Goal: Task Accomplishment & Management: Use online tool/utility

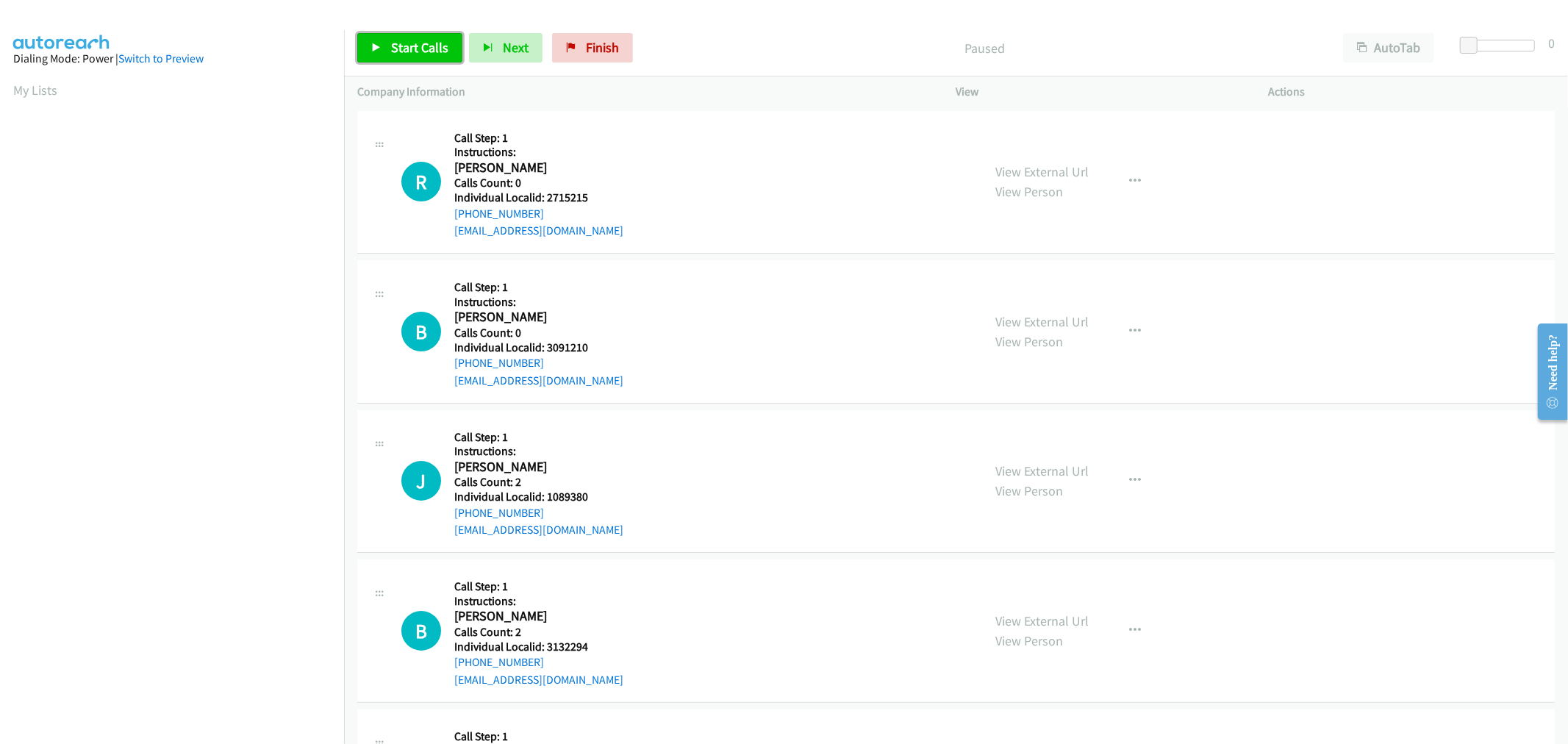
click at [428, 40] on span "Start Calls" at bounding box center [419, 47] width 57 height 17
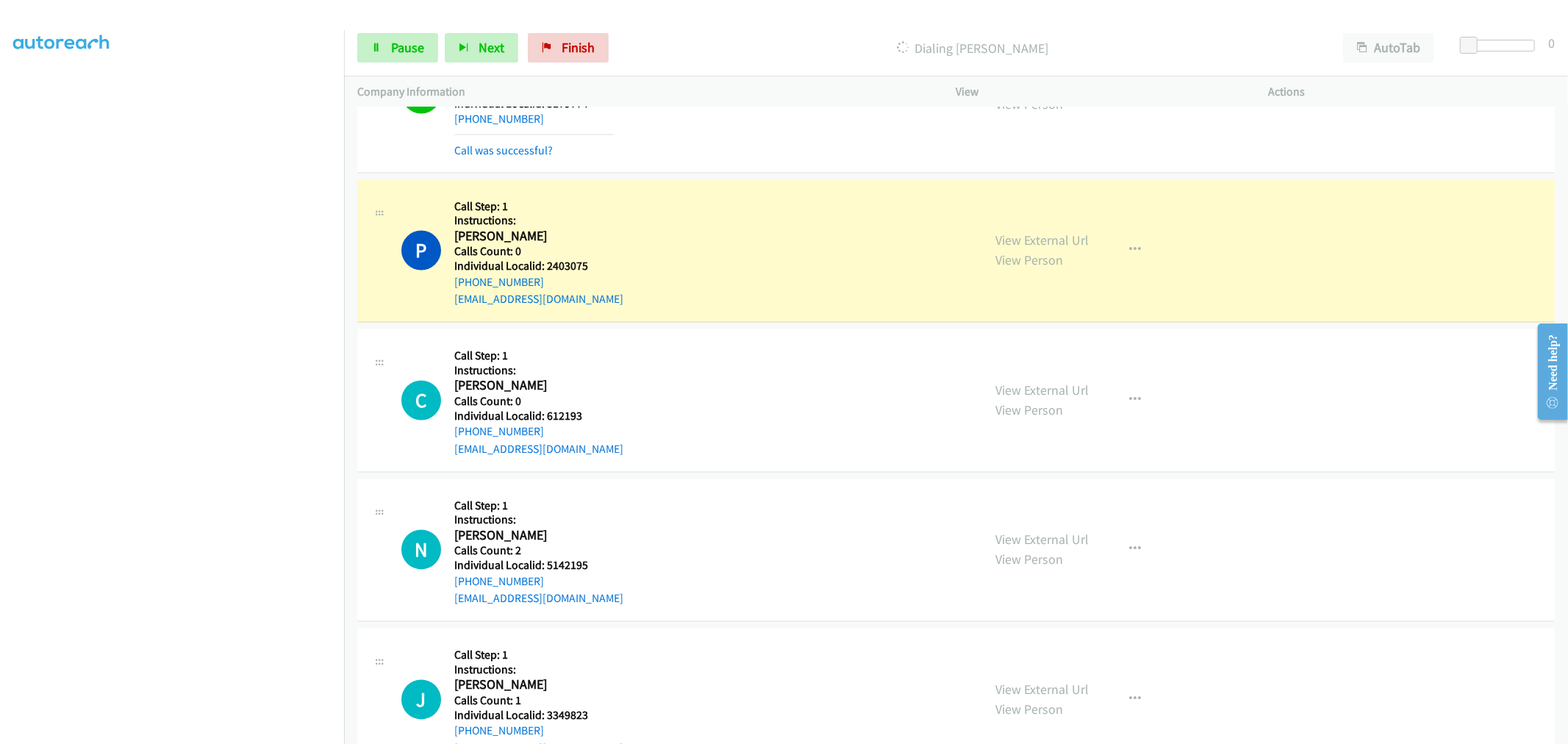
scroll to position [2267, 0]
click at [1135, 399] on button "button" at bounding box center [1135, 400] width 39 height 30
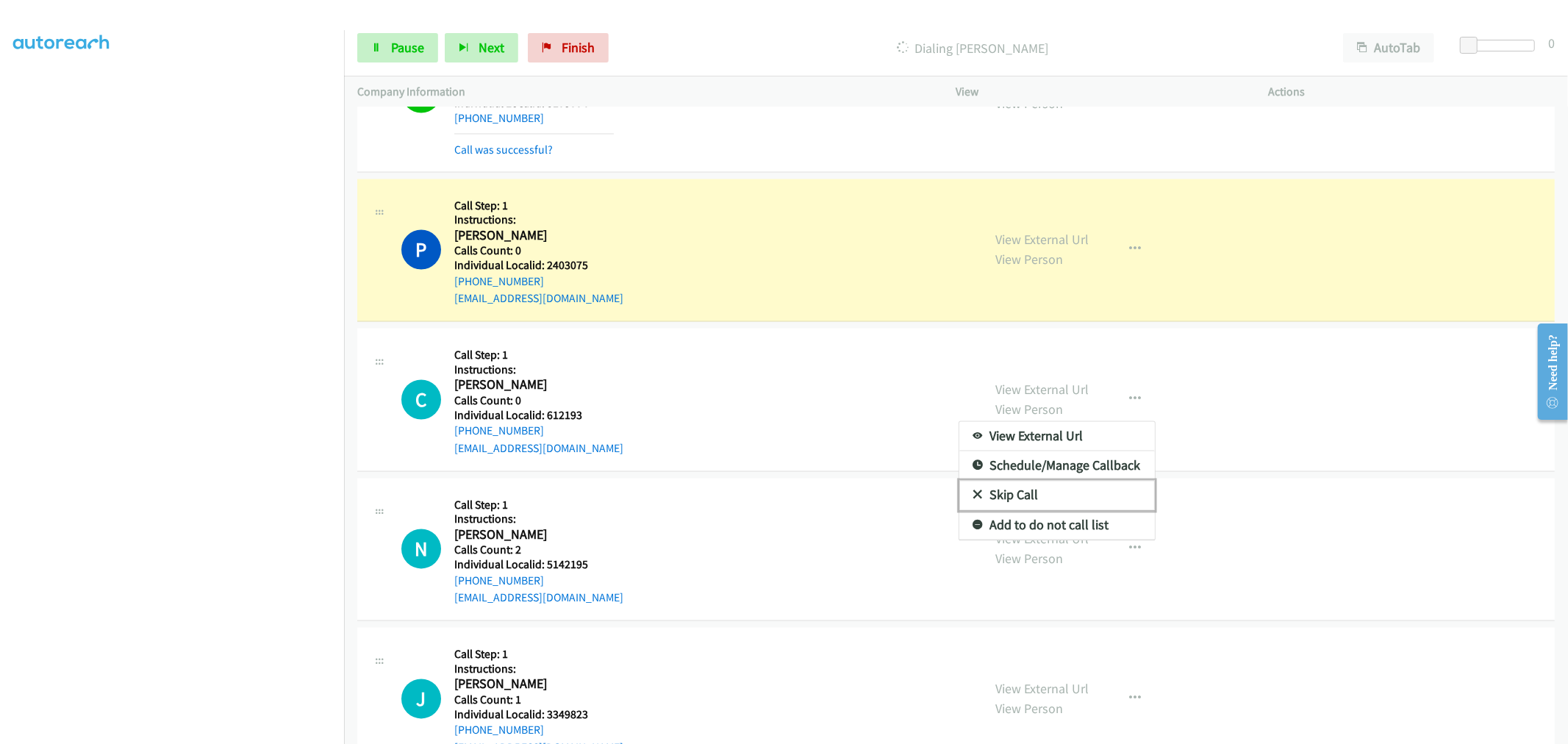
click at [1027, 494] on link "Skip Call" at bounding box center [1057, 495] width 196 height 30
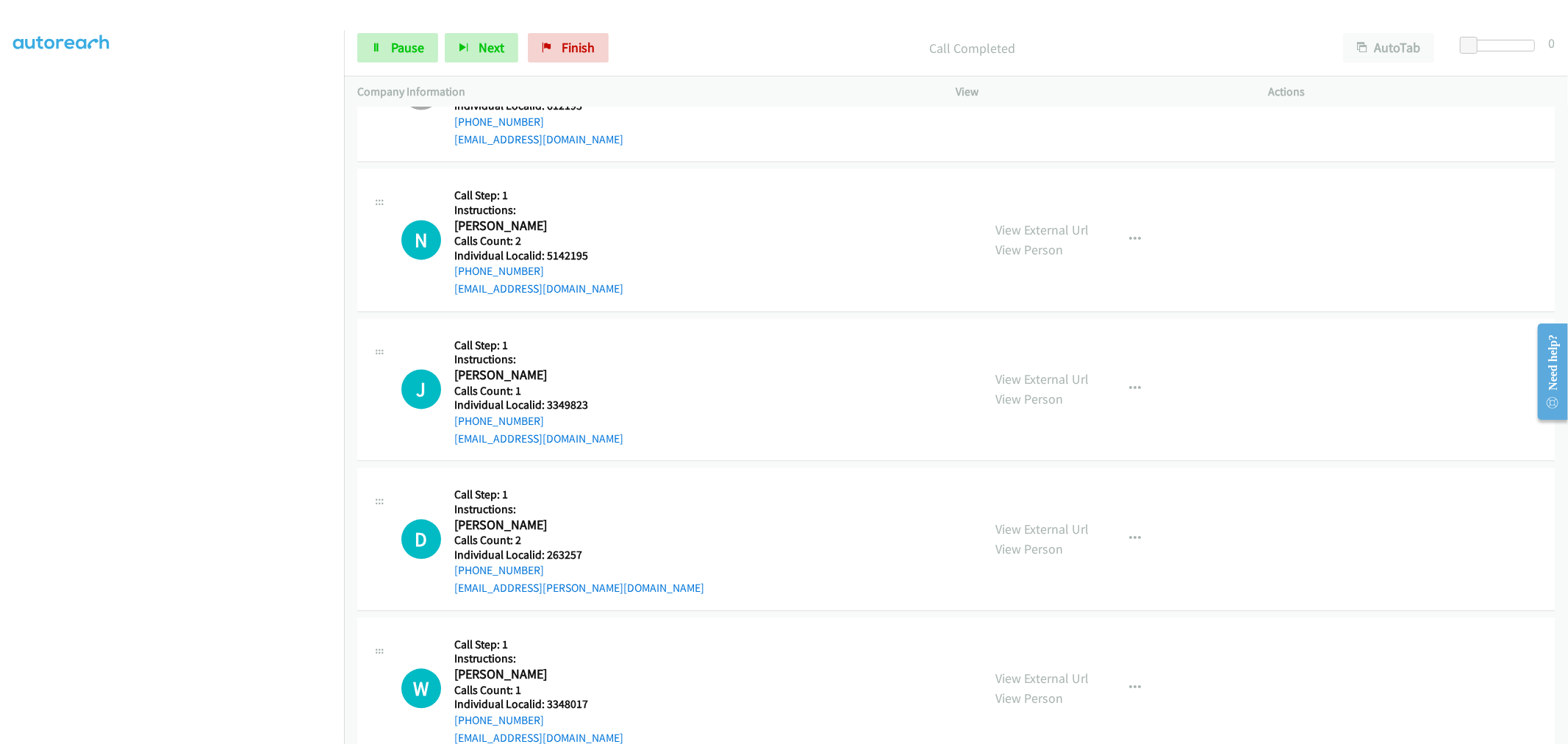
scroll to position [2613, 0]
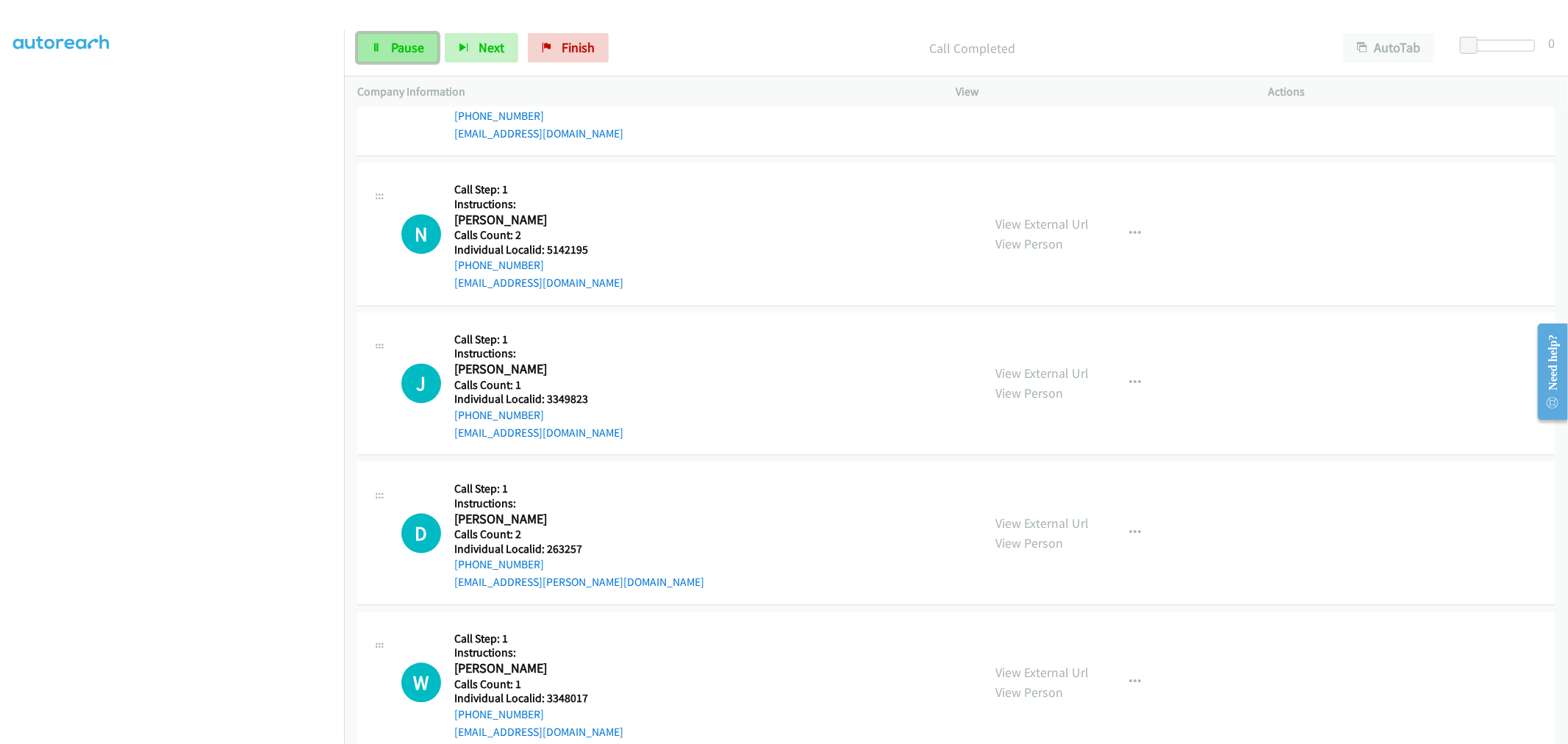
click at [389, 44] on link "Pause" at bounding box center [397, 47] width 81 height 30
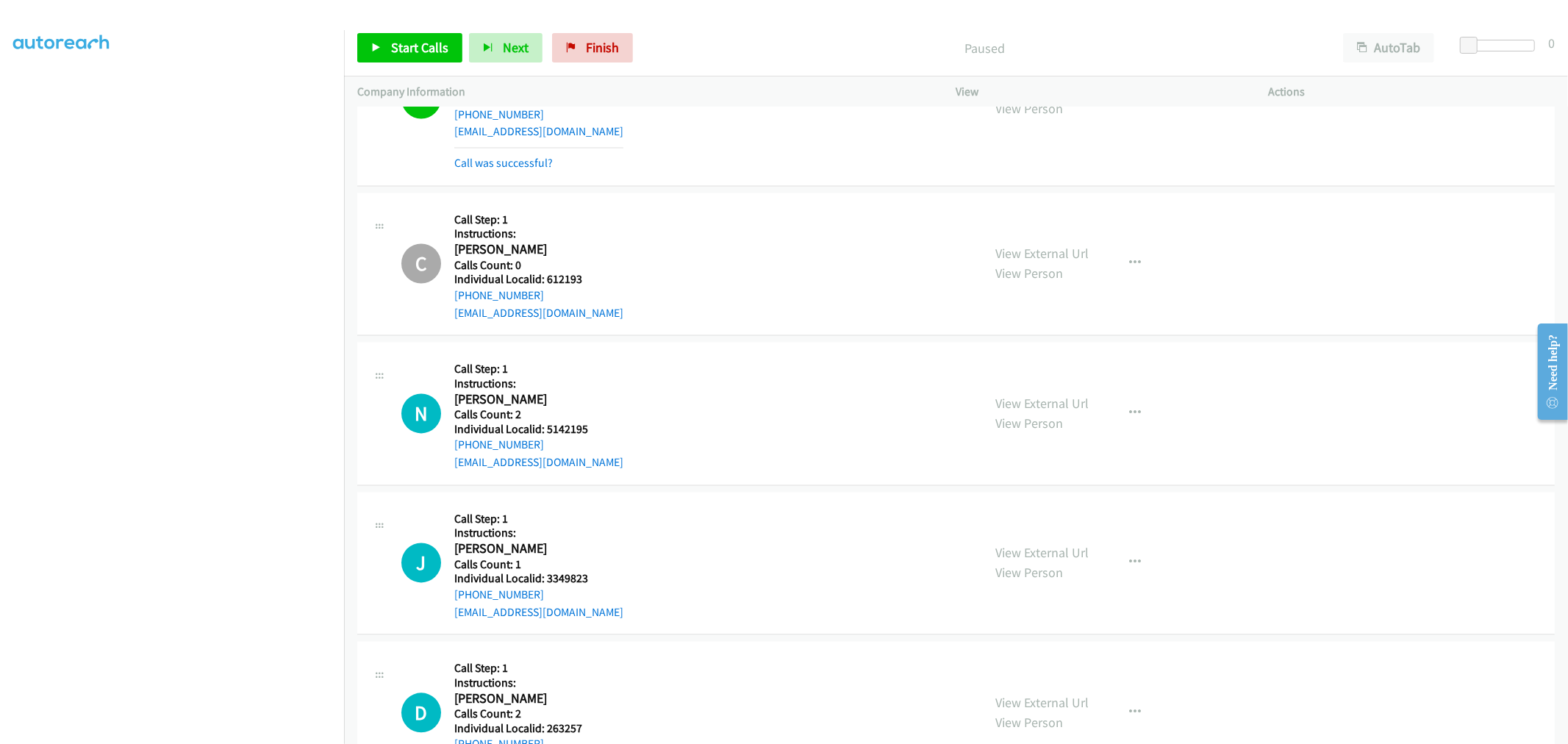
scroll to position [2429, 0]
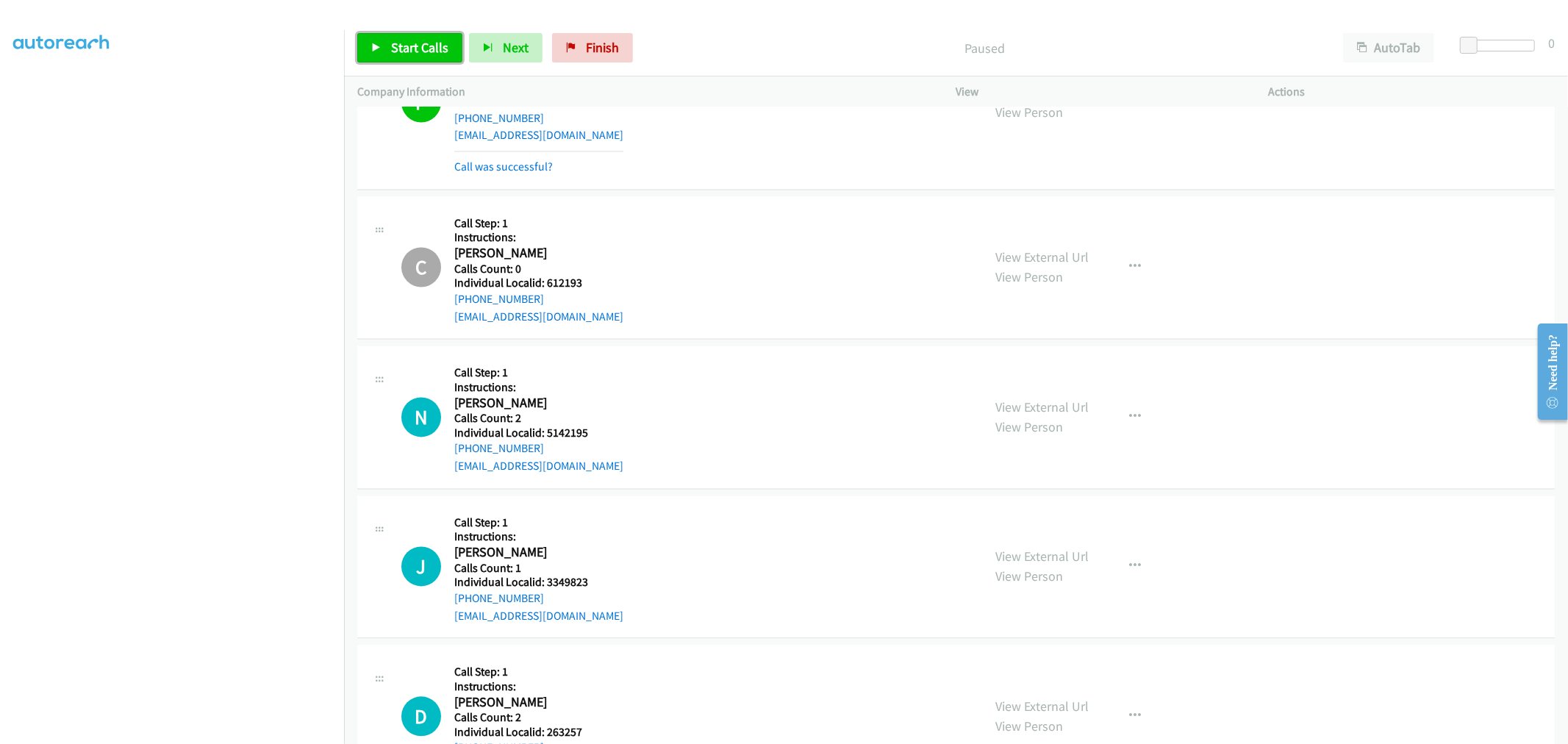
click at [397, 43] on span "Start Calls" at bounding box center [419, 47] width 57 height 17
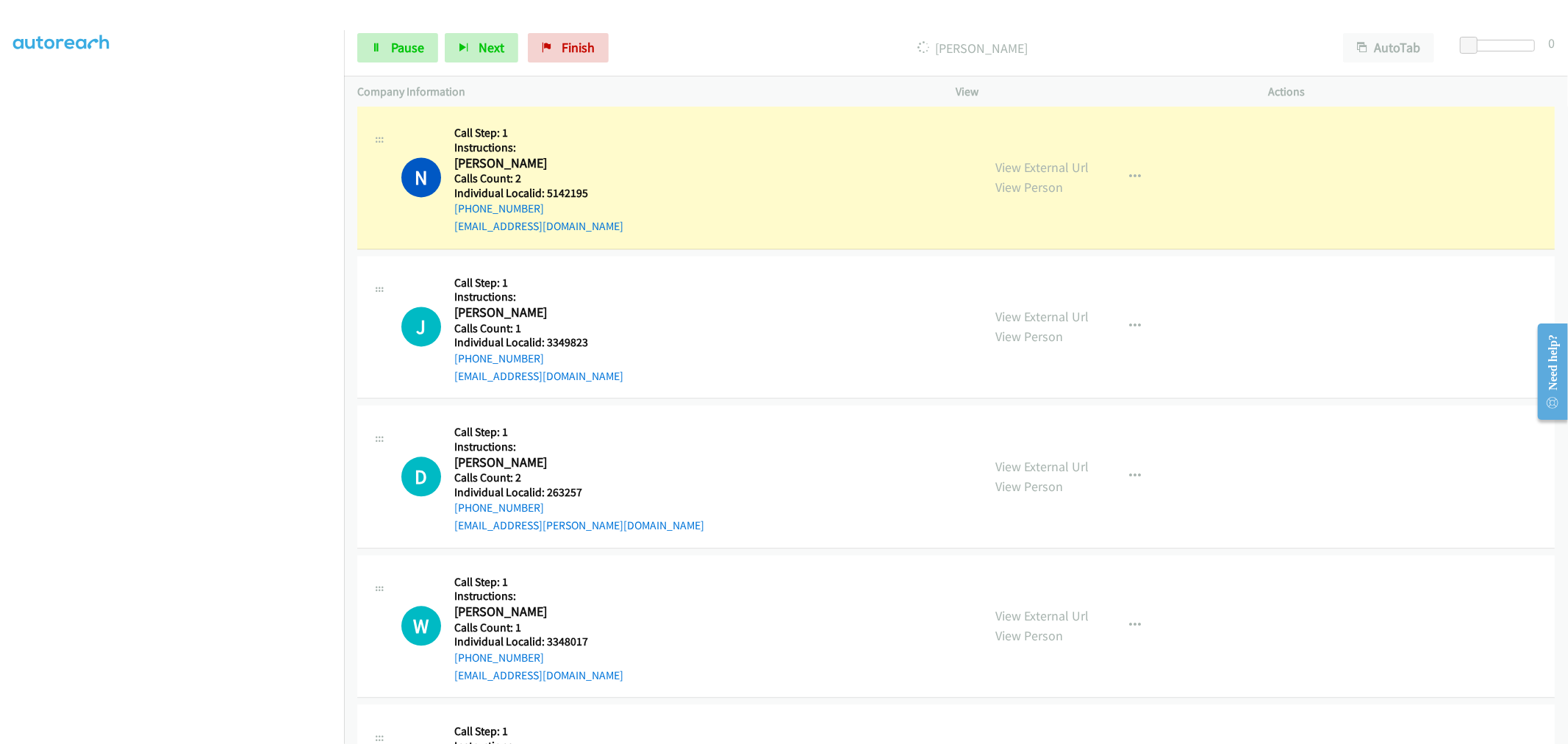
scroll to position [2674, 0]
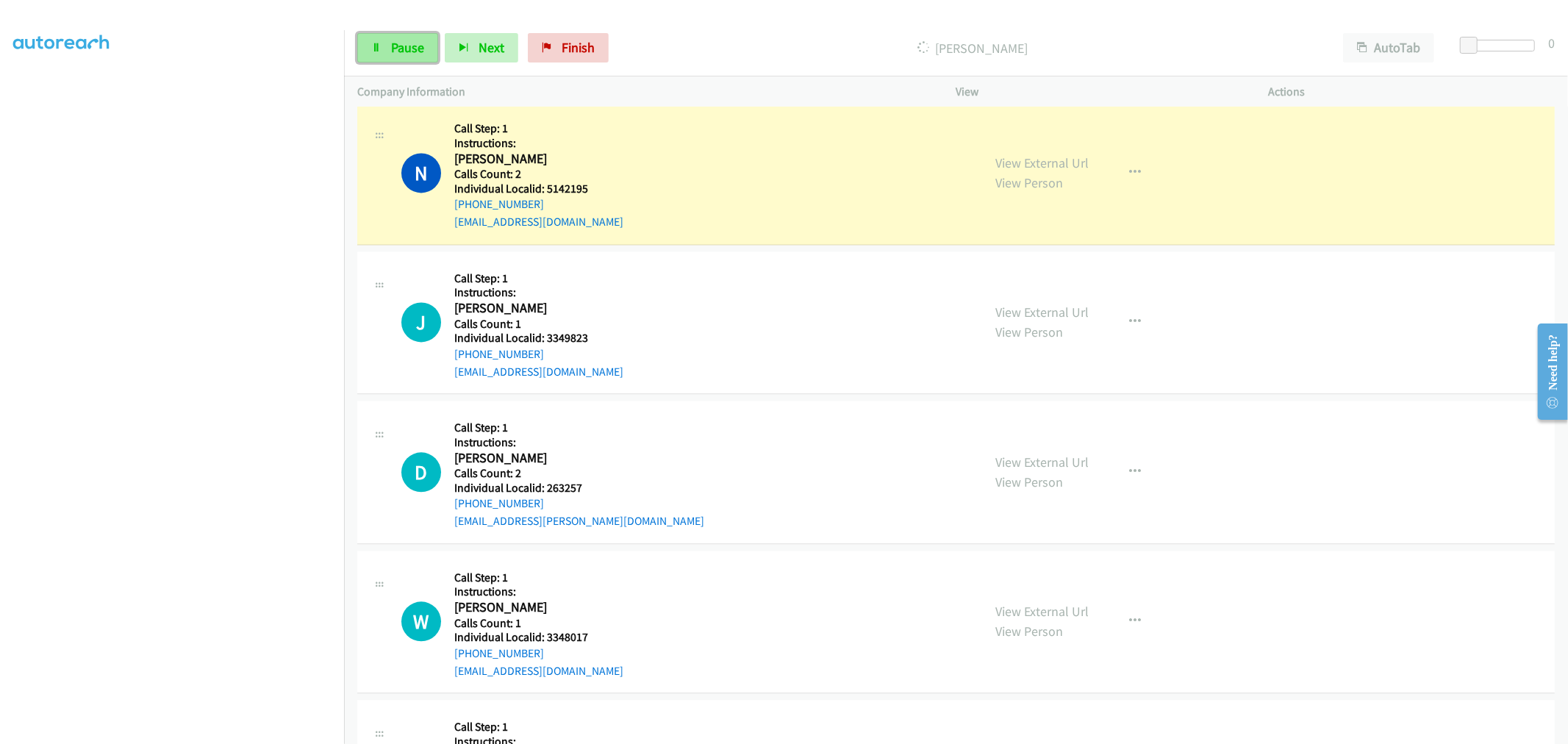
click at [408, 45] on span "Pause" at bounding box center [407, 47] width 33 height 17
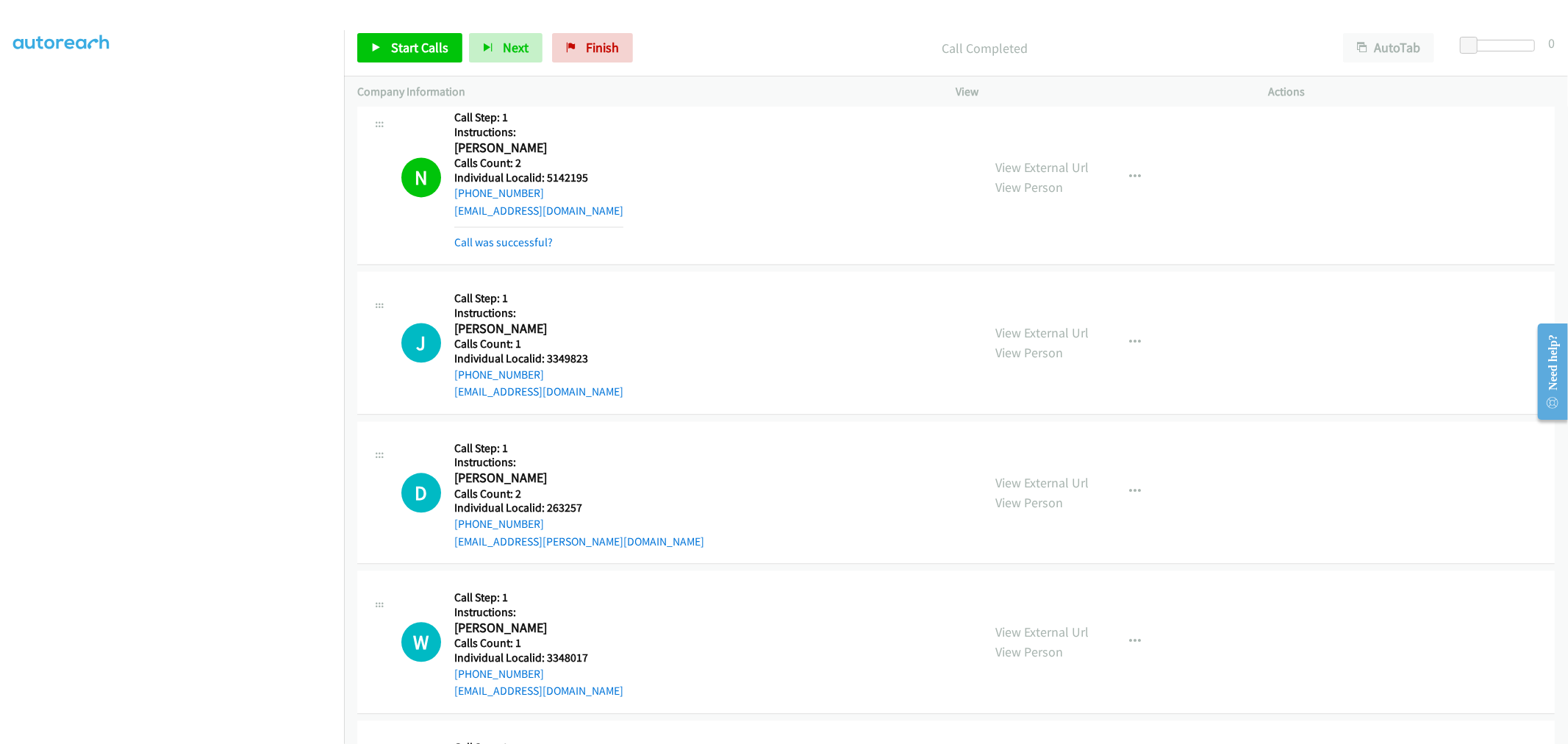
scroll to position [2655, 0]
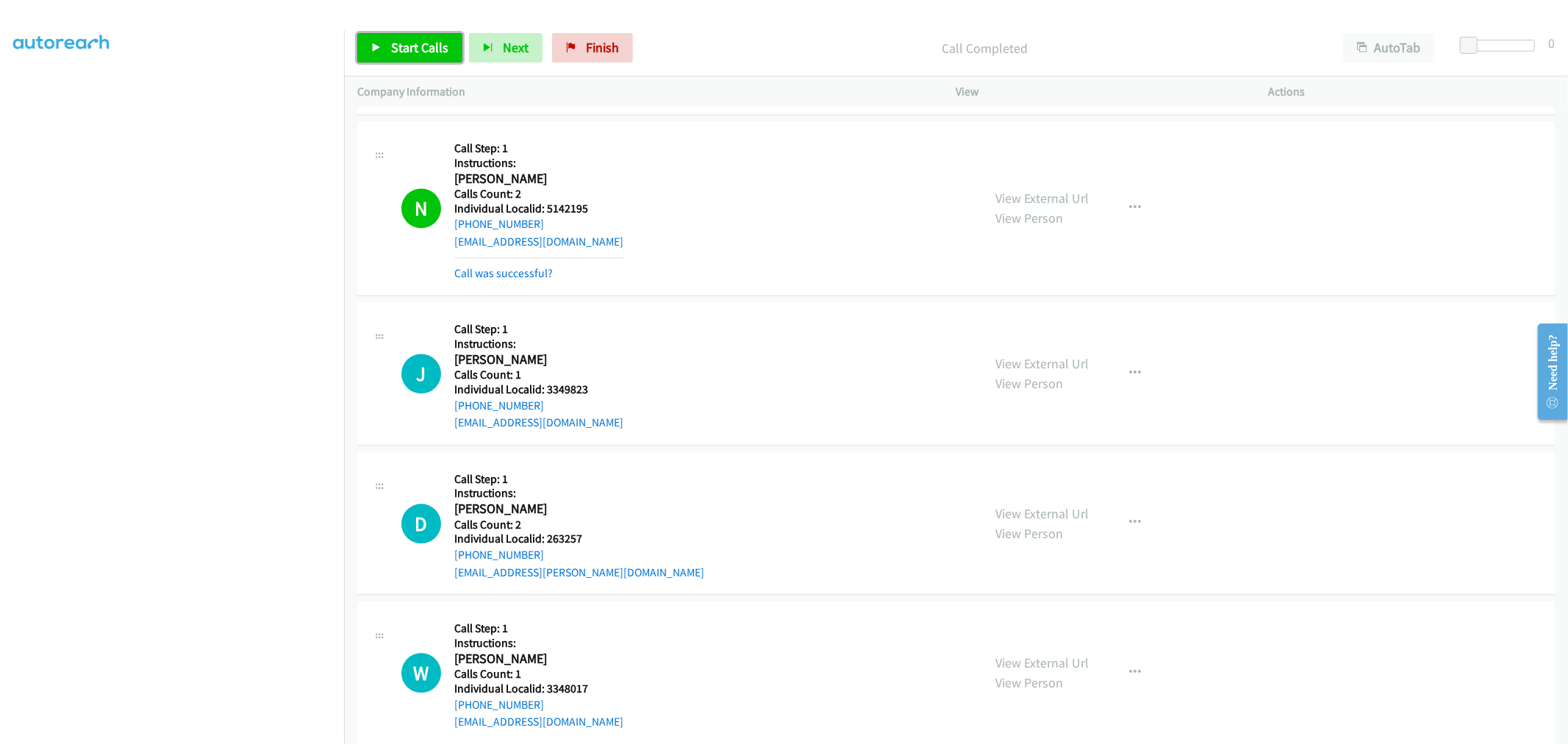
click at [405, 53] on span "Start Calls" at bounding box center [419, 47] width 57 height 17
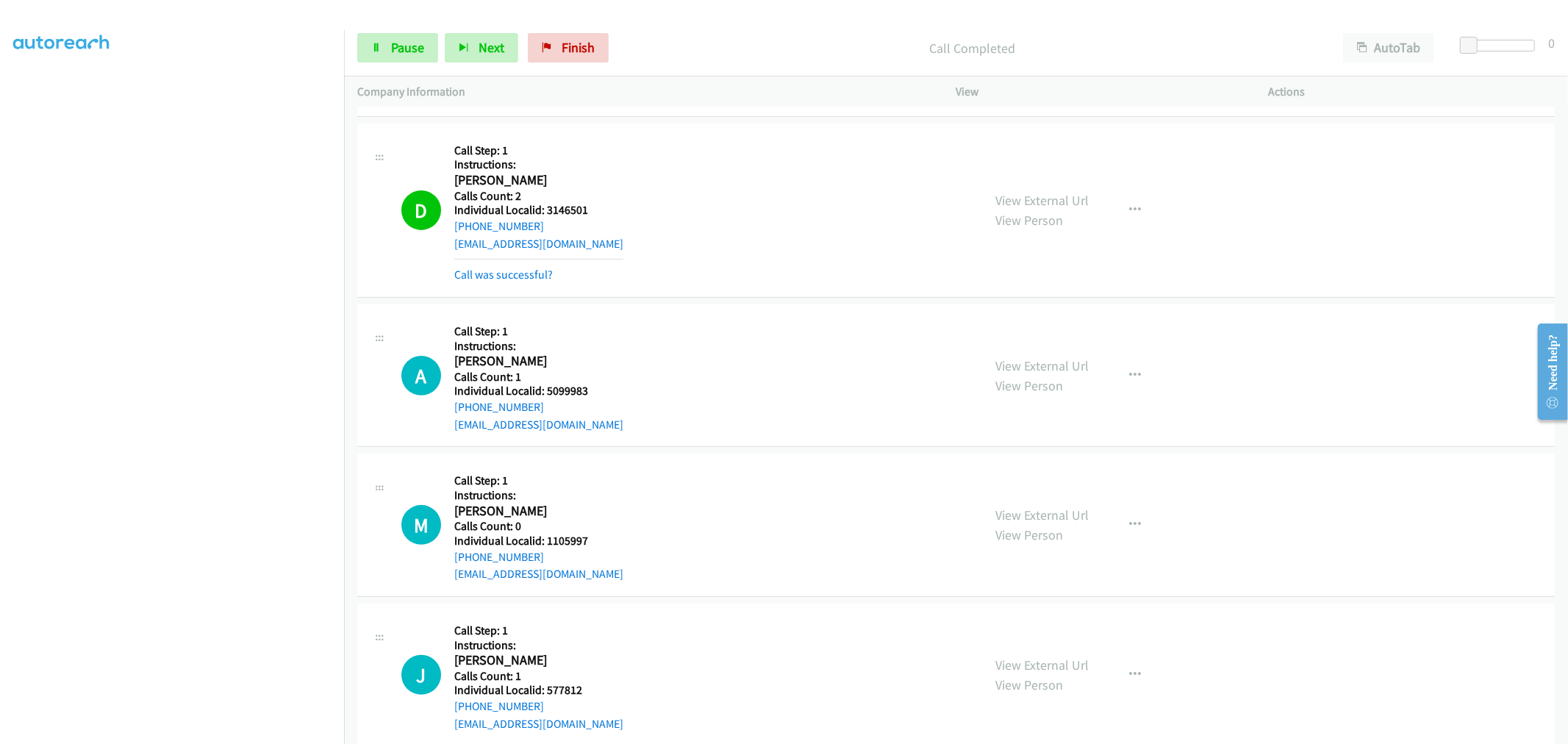
scroll to position [5003, 0]
click at [384, 55] on link "Pause" at bounding box center [397, 47] width 81 height 30
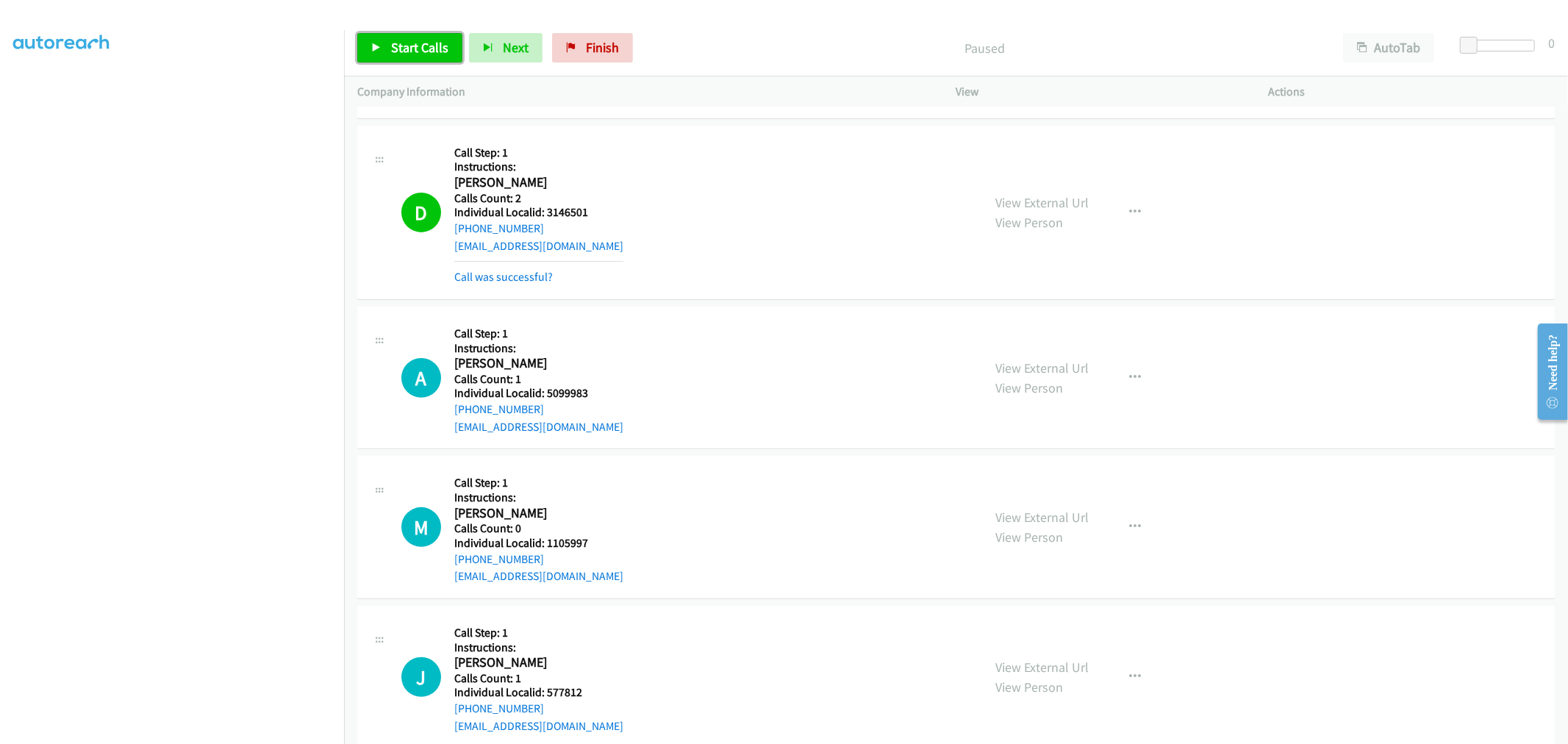
click at [383, 56] on link "Start Calls" at bounding box center [409, 47] width 105 height 30
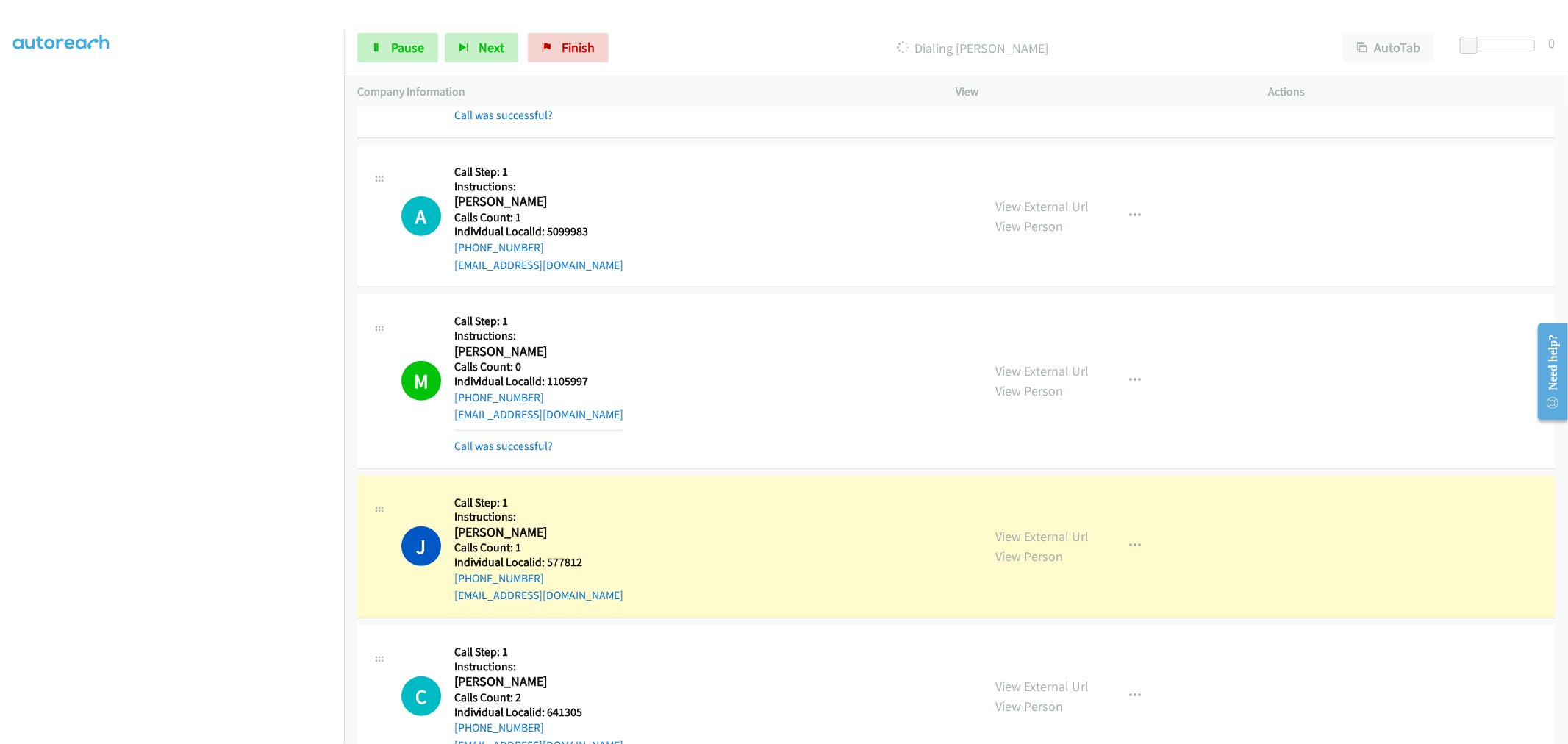
scroll to position [5284, 0]
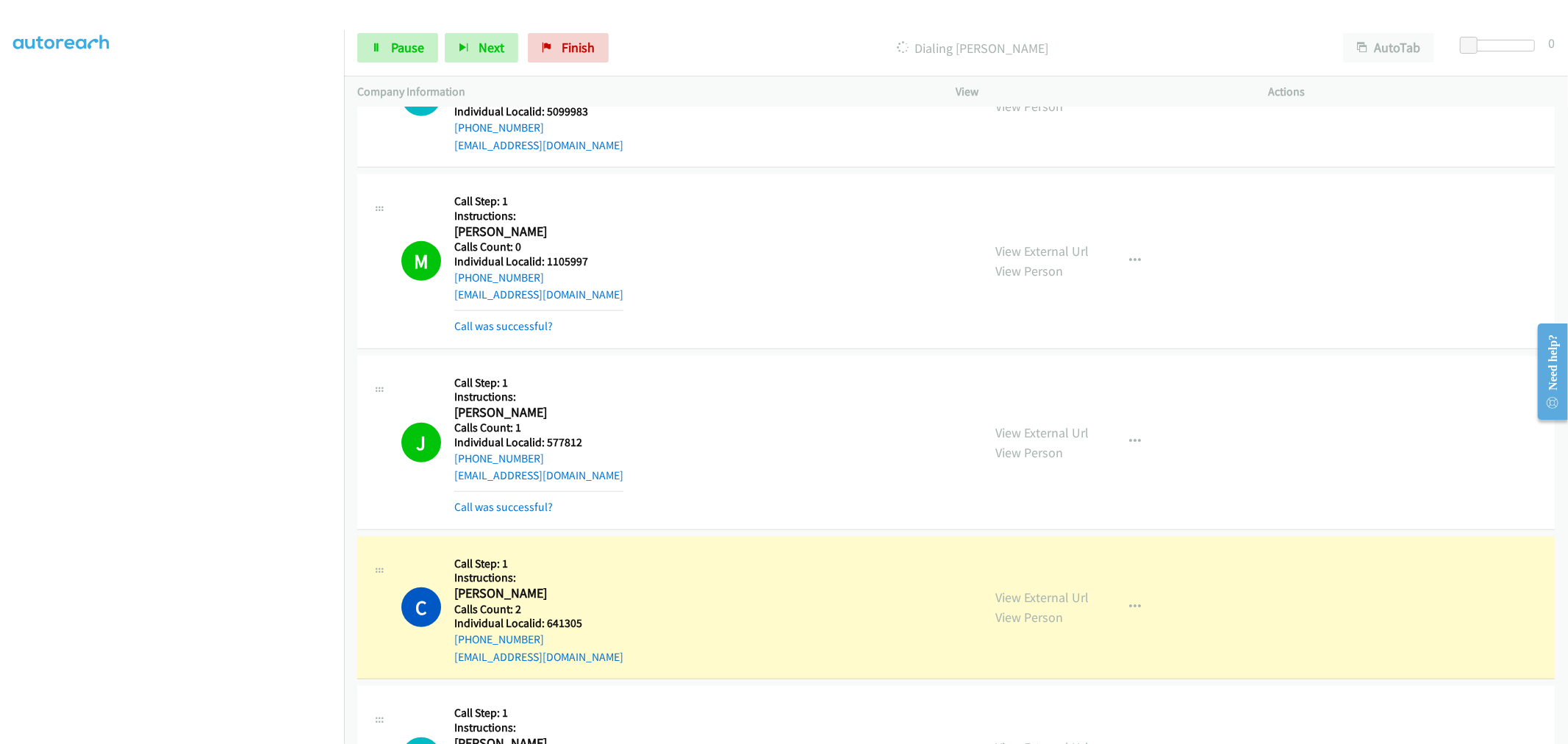
click at [475, 339] on div "M Callback Scheduled Call Step: 1 Instructions: Mark Brown America/New_York Cal…" at bounding box center [956, 261] width 1197 height 174
click at [412, 51] on span "Pause" at bounding box center [407, 47] width 33 height 17
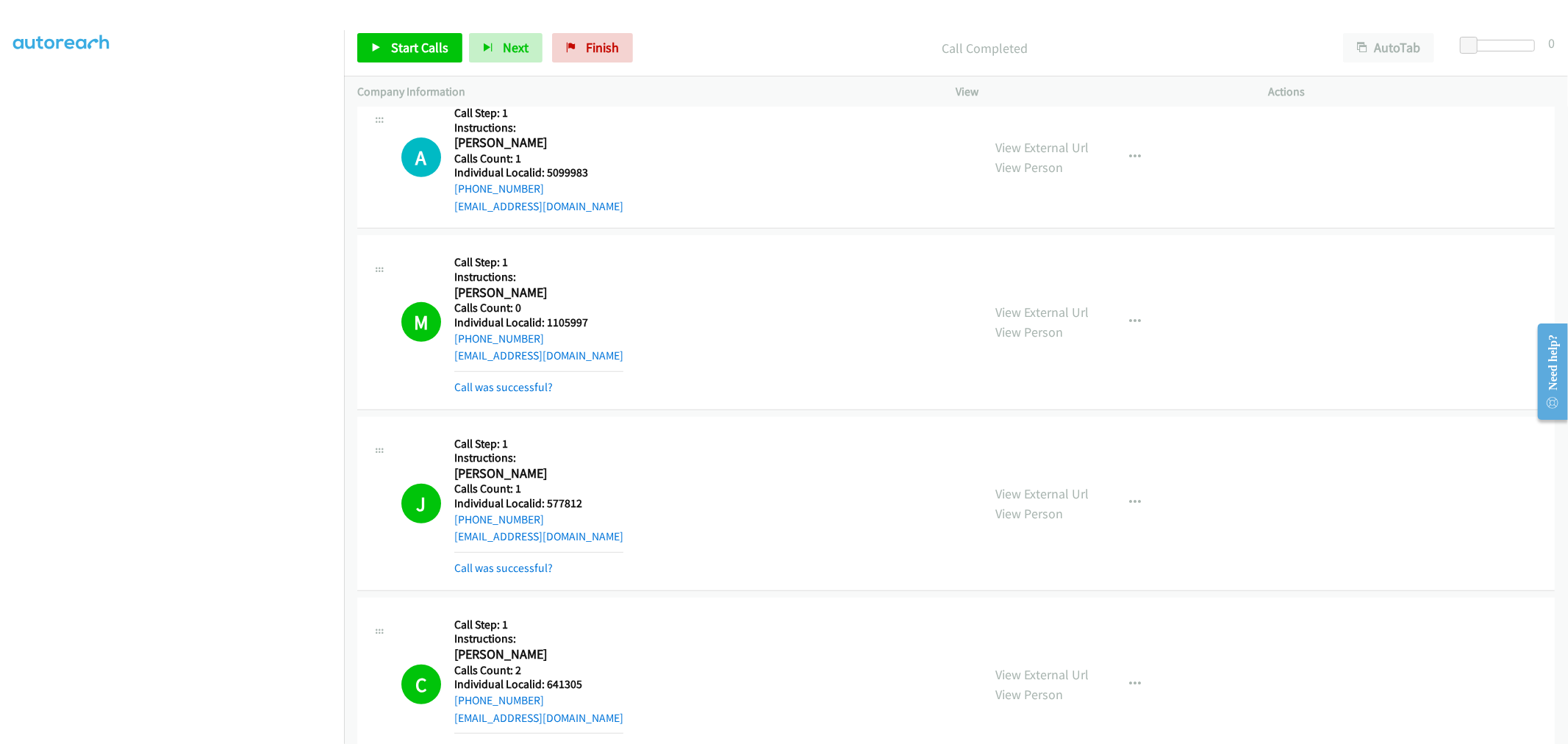
scroll to position [0, 0]
click at [25, 86] on link "My Lists" at bounding box center [35, 90] width 44 height 17
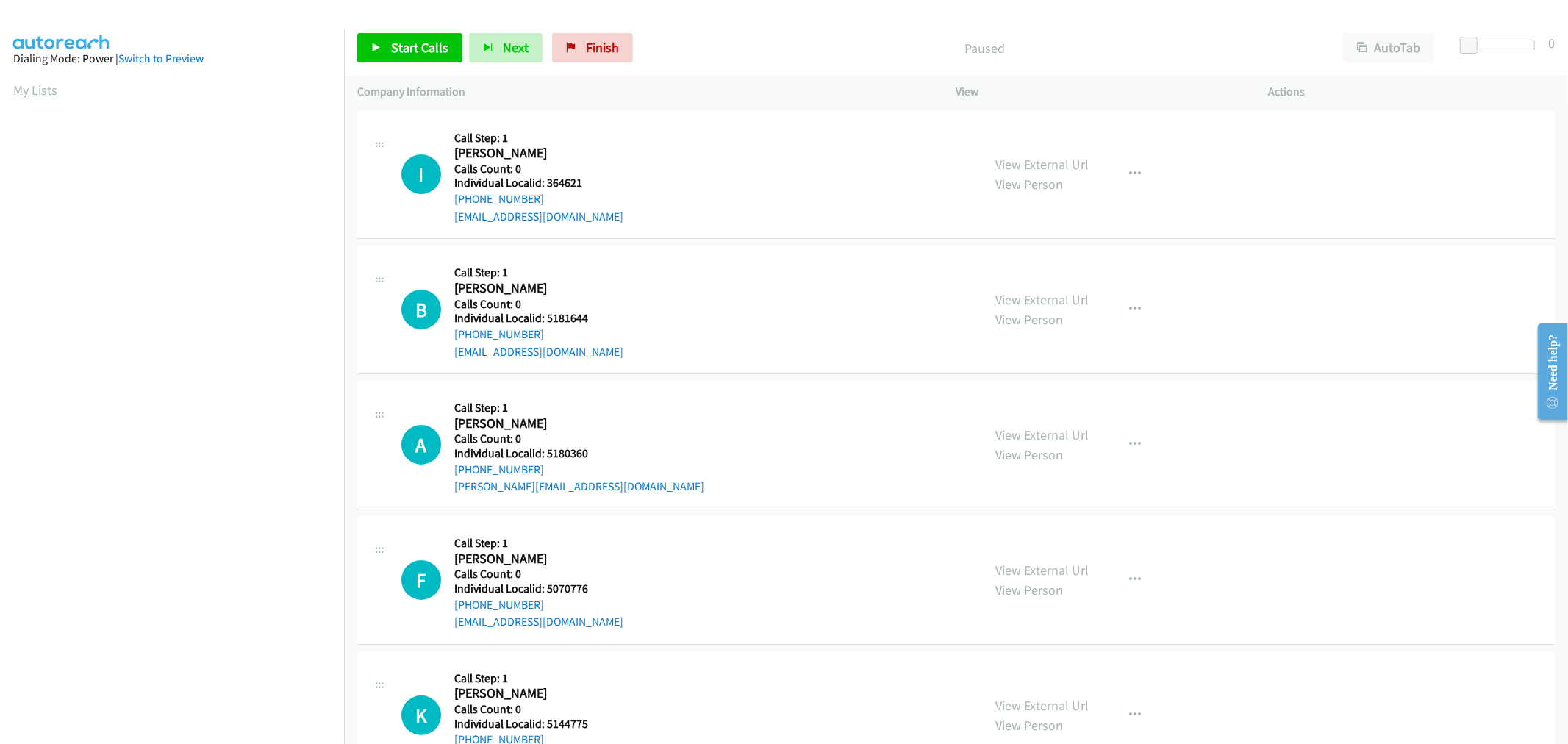
click at [48, 93] on link "My Lists" at bounding box center [35, 90] width 44 height 17
